Goal: Task Accomplishment & Management: Manage account settings

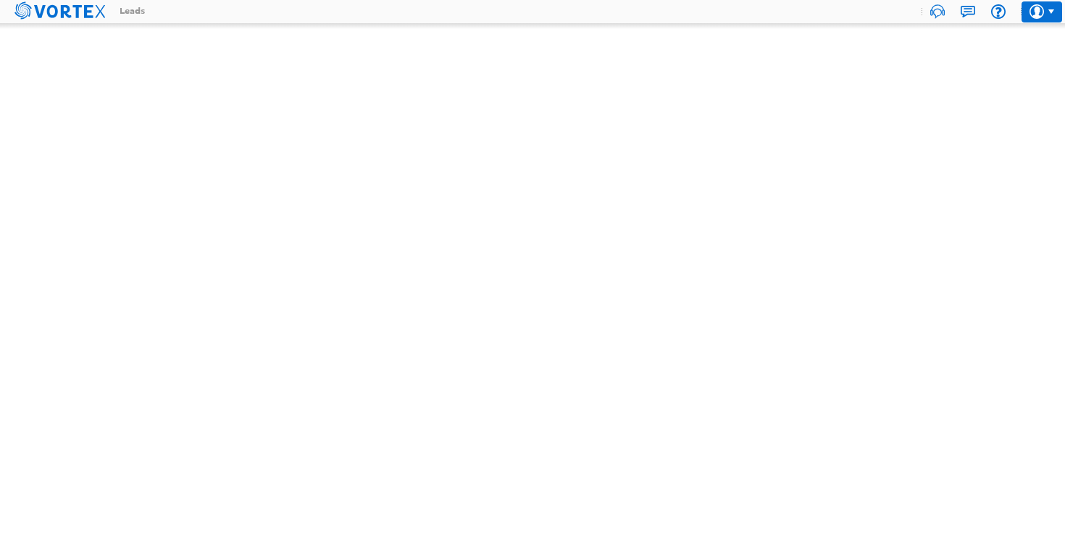
click at [1042, 15] on use at bounding box center [1037, 11] width 14 height 14
click at [983, 63] on li "Log Out" at bounding box center [1006, 64] width 115 height 30
